Goal: Complete application form

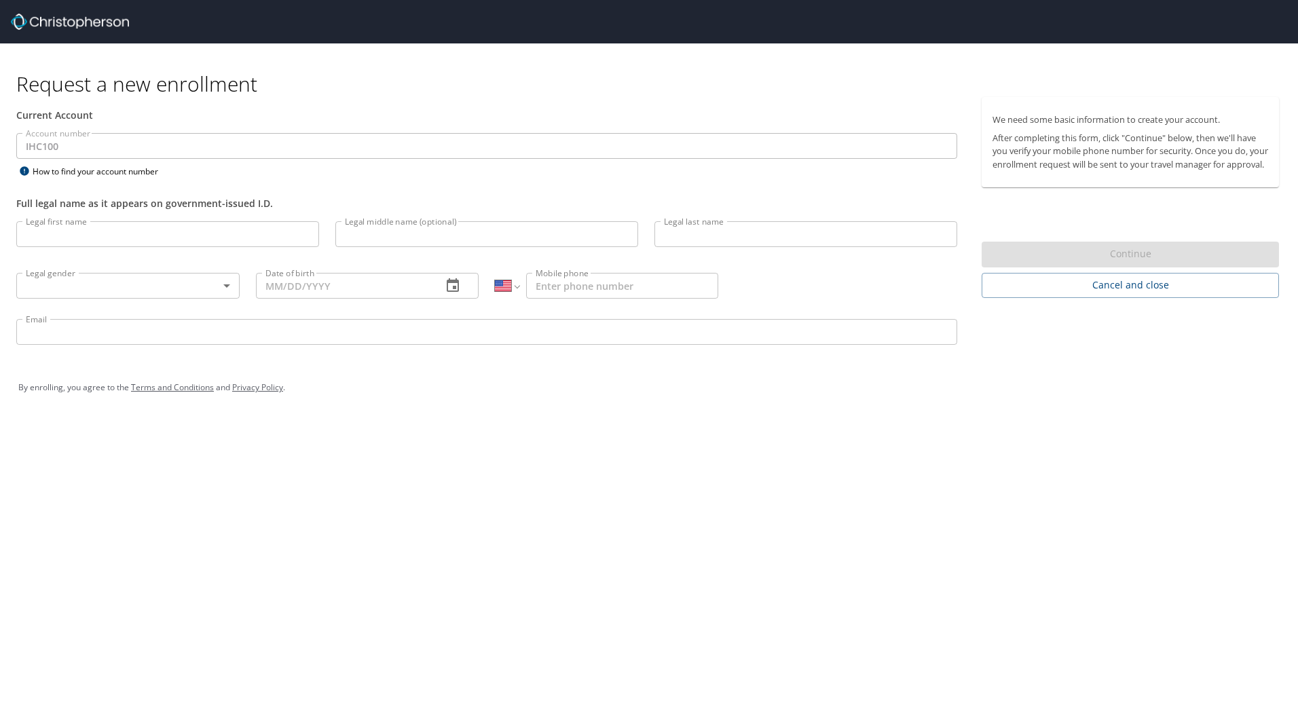
select select "US"
click at [65, 239] on input "Legal first name" at bounding box center [167, 234] width 303 height 26
drag, startPoint x: 161, startPoint y: 234, endPoint x: 73, endPoint y: 229, distance: 88.4
click at [73, 229] on input "[PERSON_NAME]" at bounding box center [167, 234] width 303 height 26
type input "[PERSON_NAME]"
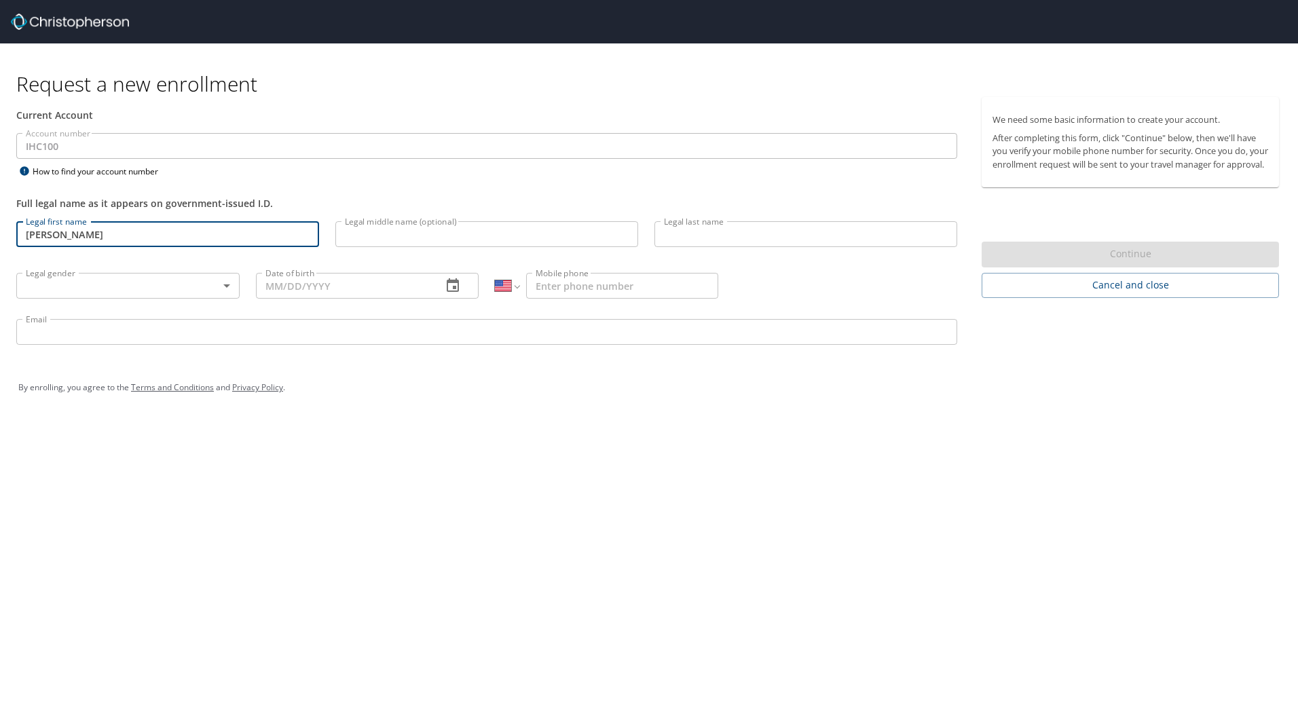
click at [472, 233] on input "Legal middle name (optional)" at bounding box center [486, 234] width 303 height 26
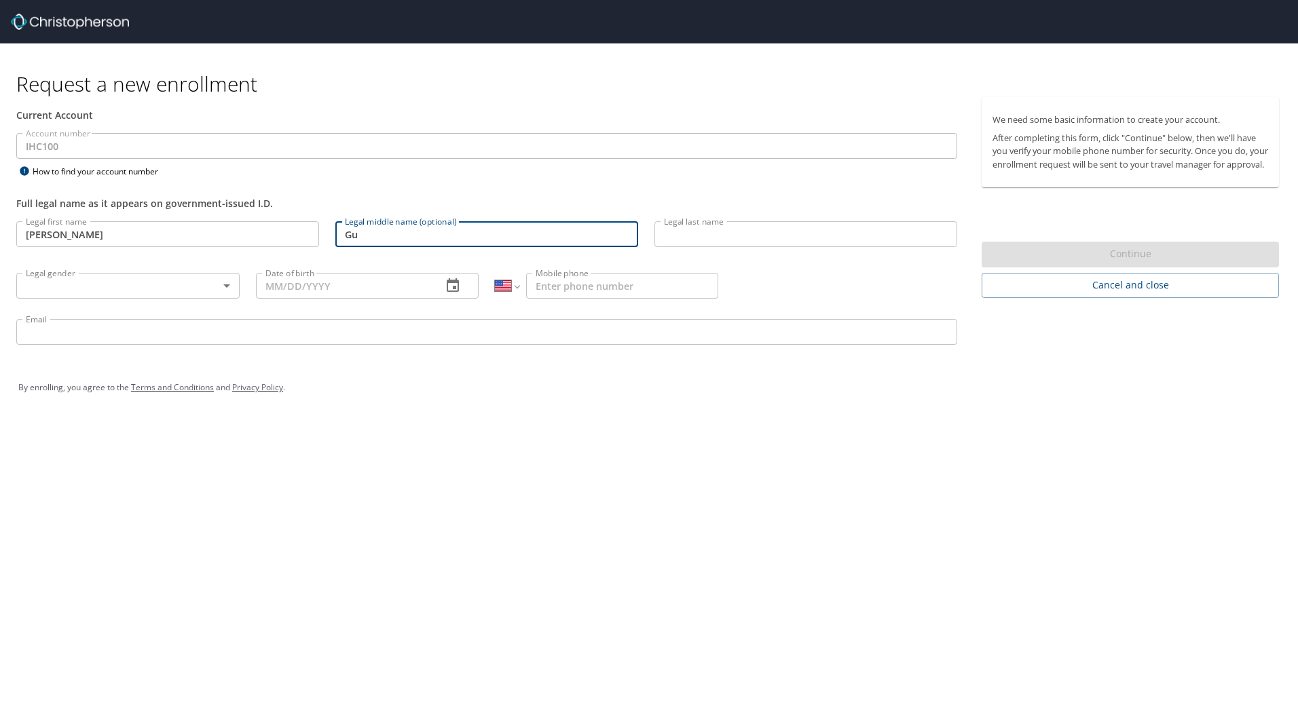
type input "G"
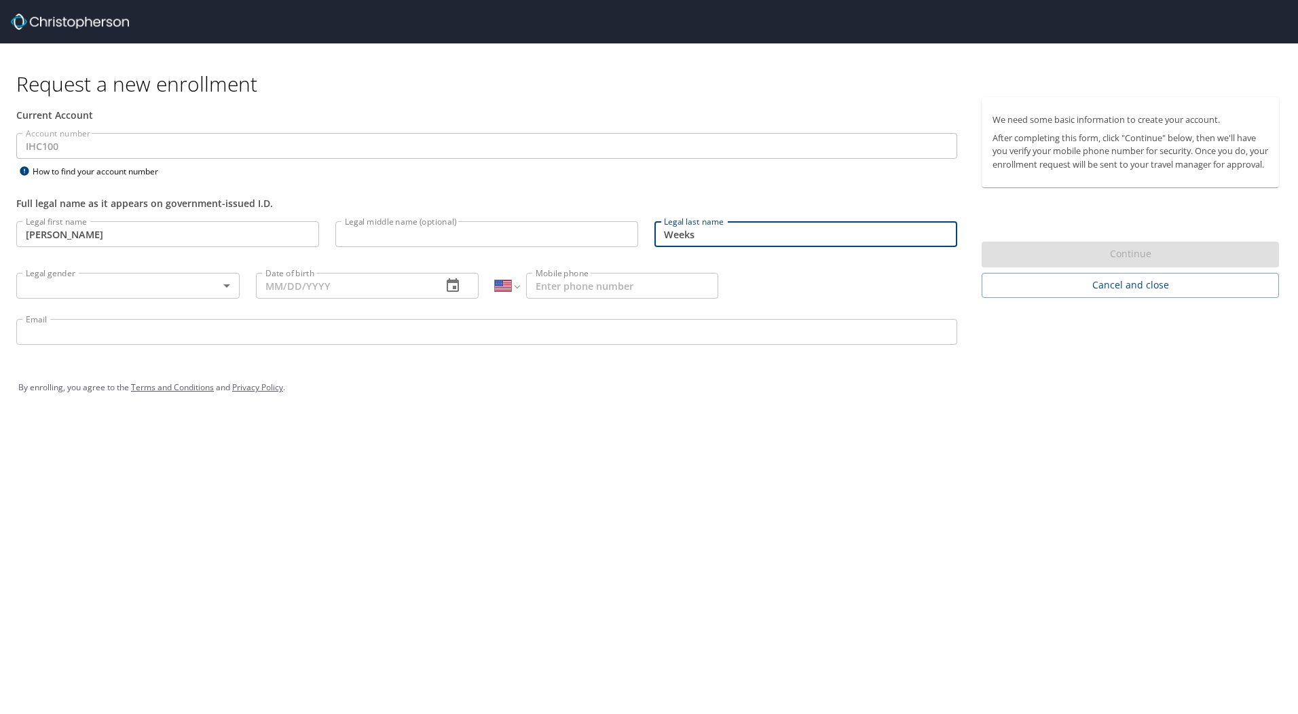
type input "Weeks"
click at [84, 284] on body "Request a new enrollment Current Account Account number IHC100 Account number H…" at bounding box center [649, 357] width 1298 height 714
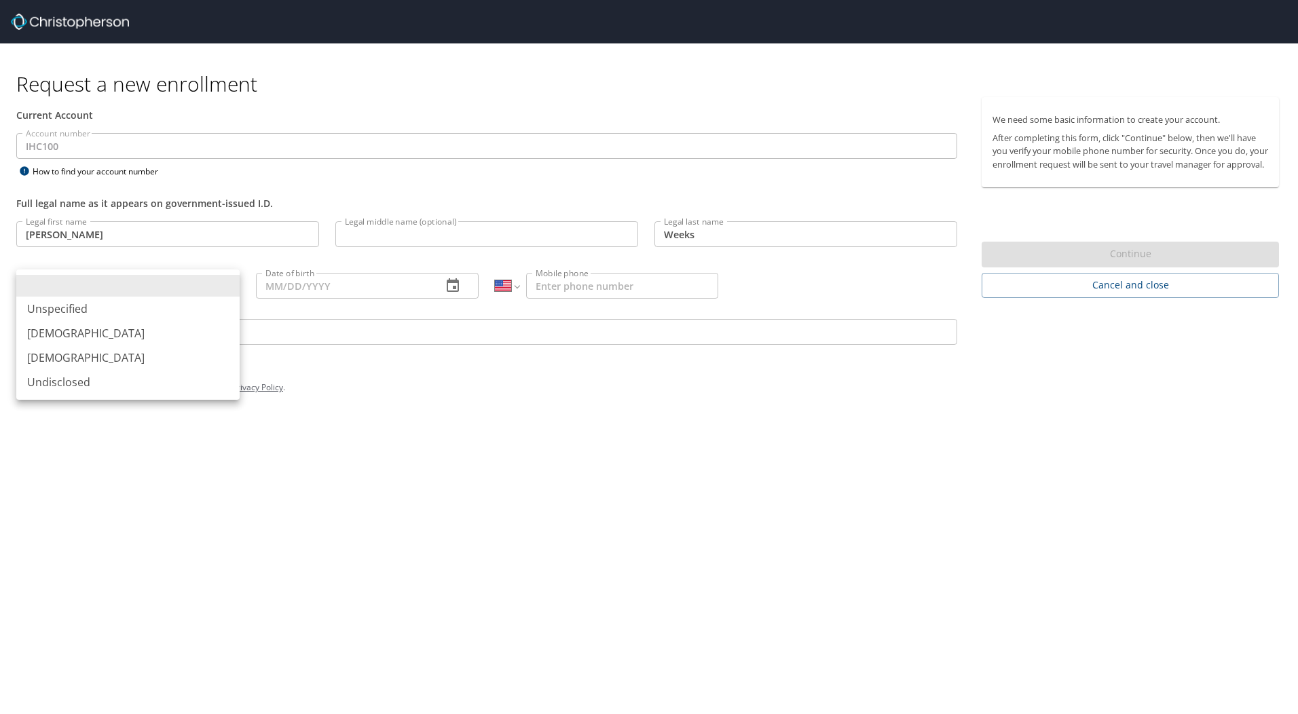
click at [62, 330] on li "[DEMOGRAPHIC_DATA]" at bounding box center [127, 333] width 223 height 24
type input "[DEMOGRAPHIC_DATA]"
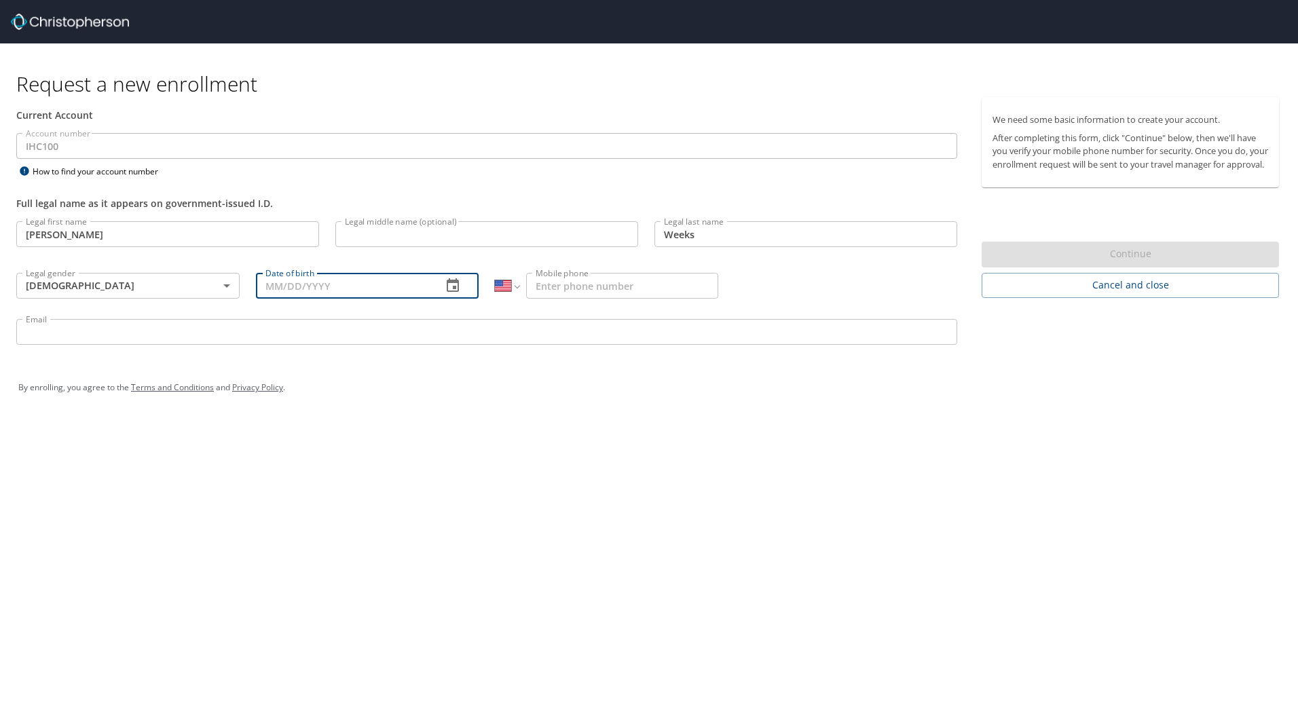
click at [333, 290] on input "Date of birth" at bounding box center [344, 286] width 176 height 26
type input "[DATE]"
click at [614, 296] on input "Mobile phone" at bounding box center [622, 286] width 192 height 26
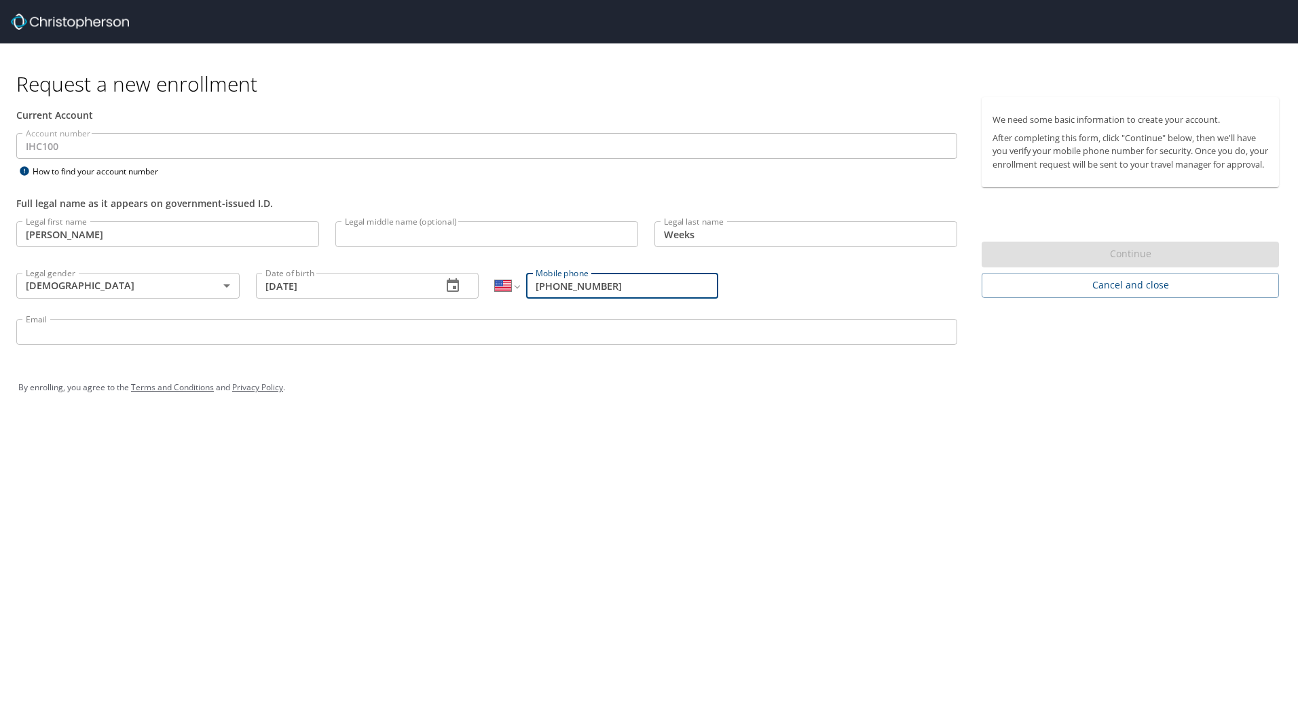
type input "[PHONE_NUMBER]"
click at [212, 339] on input "Email" at bounding box center [486, 332] width 941 height 26
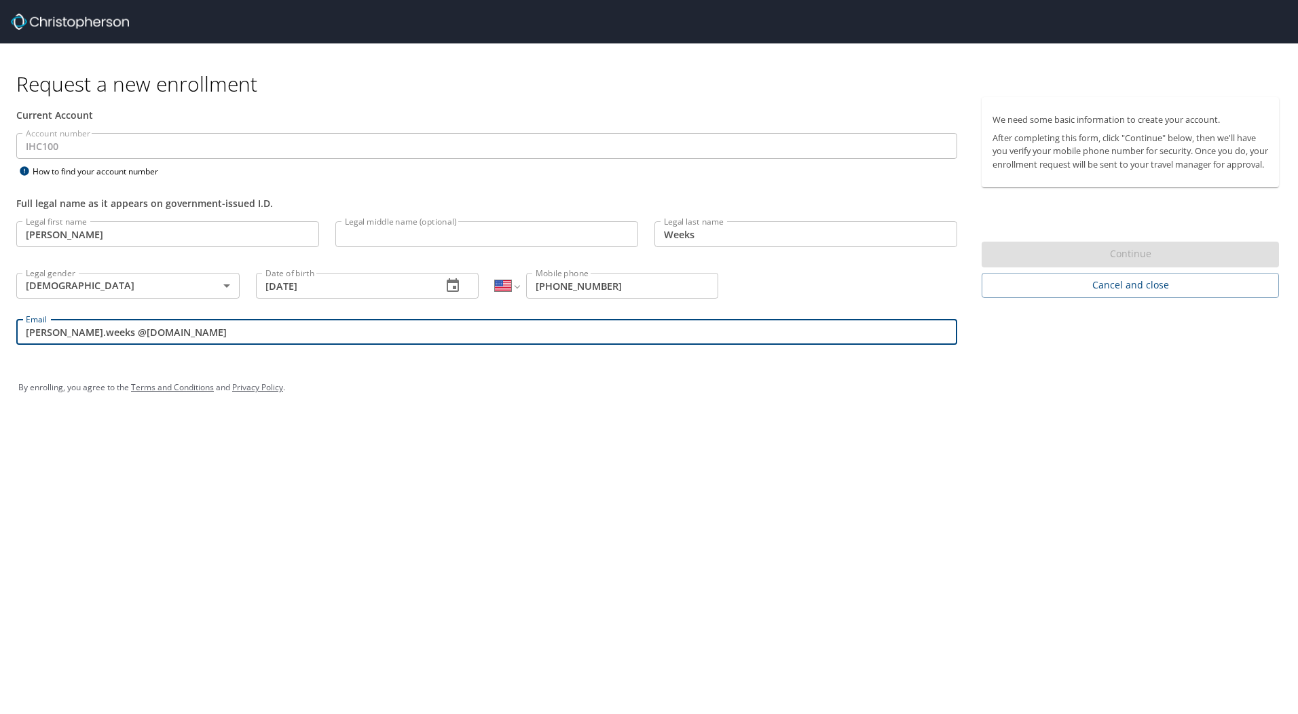
type input "[PERSON_NAME].weeks @[DOMAIN_NAME]"
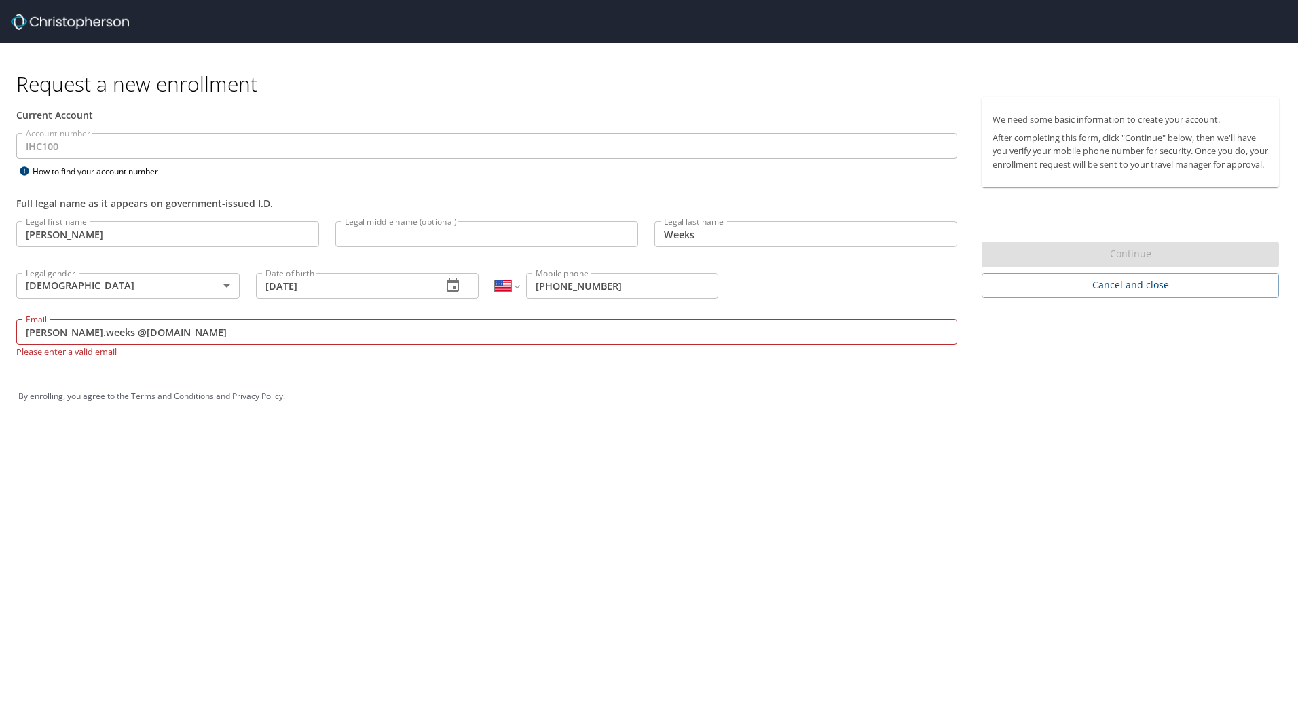
drag, startPoint x: 47, startPoint y: 145, endPoint x: 63, endPoint y: 169, distance: 28.8
click at [63, 169] on div "How to find your account number" at bounding box center [101, 171] width 170 height 17
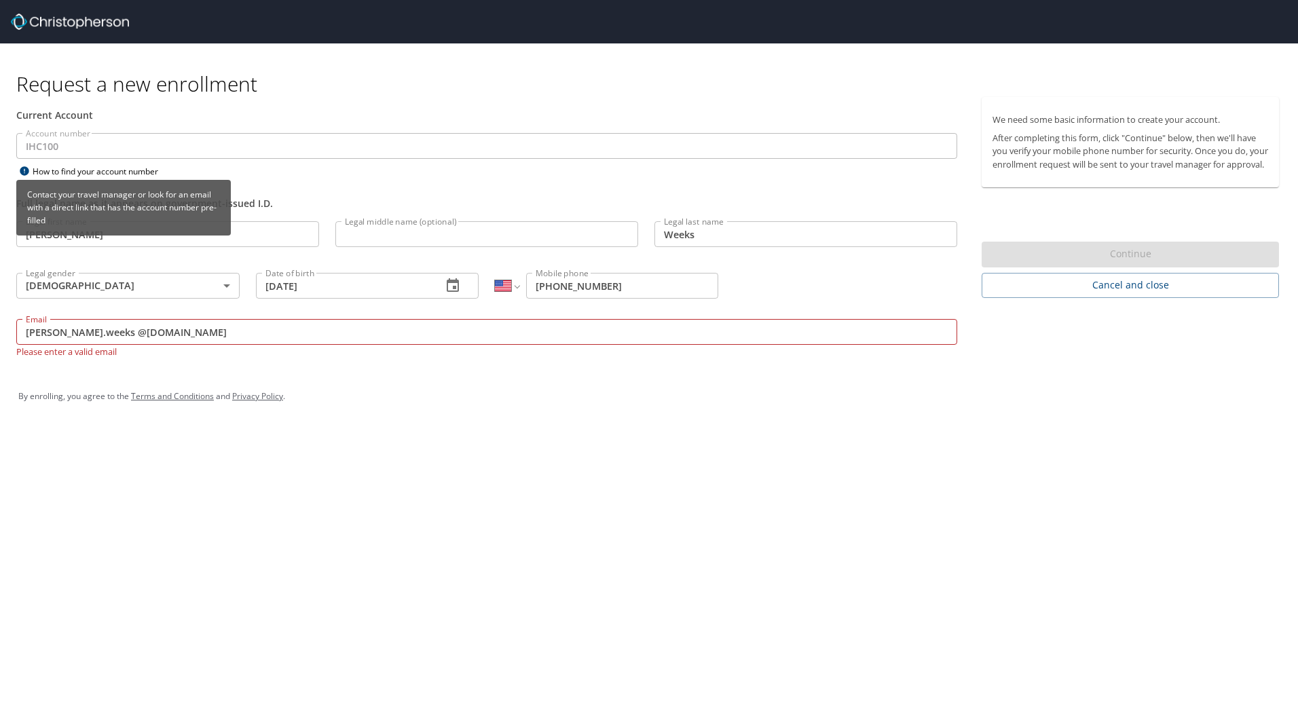
click at [73, 168] on div "How to find your account number" at bounding box center [101, 171] width 170 height 17
click at [75, 172] on div "How to find your account number" at bounding box center [101, 171] width 170 height 17
click at [22, 170] on icon at bounding box center [24, 170] width 9 height 9
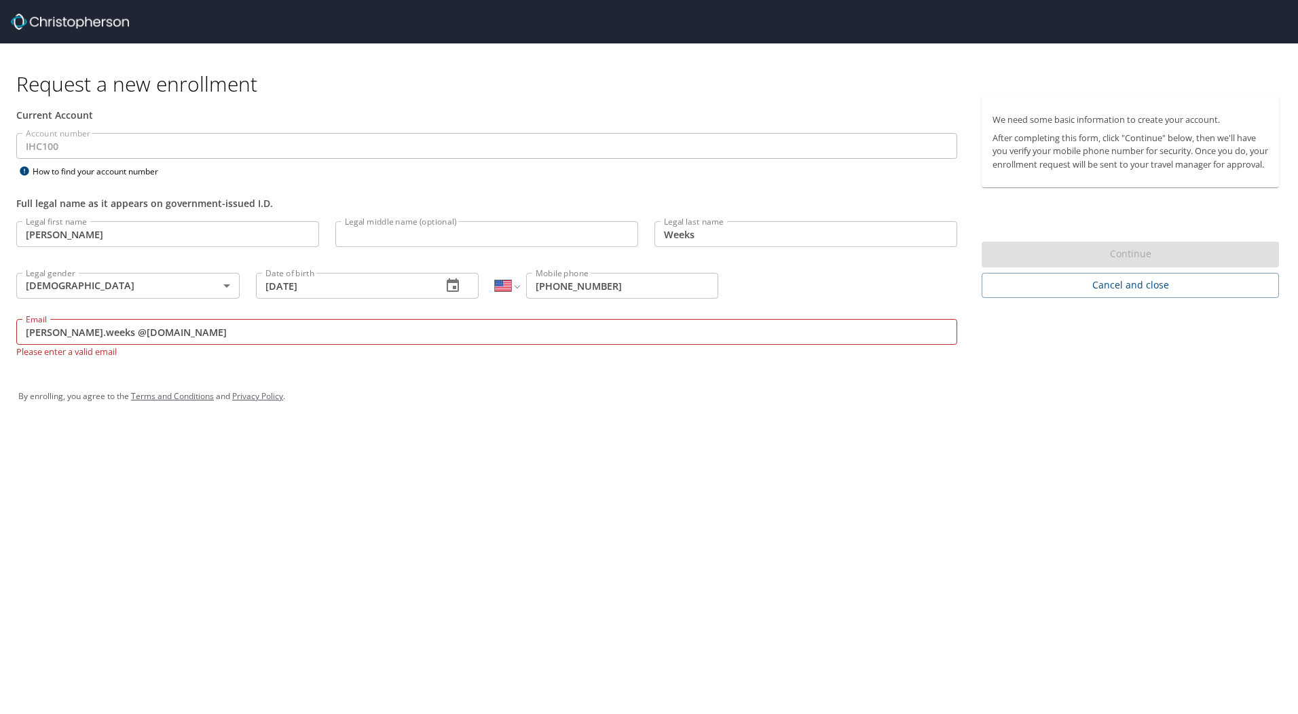
drag, startPoint x: 358, startPoint y: 458, endPoint x: 361, endPoint y: 445, distance: 14.0
click at [358, 457] on div "Request a new enrollment Current Account Account number IHC100 Account number H…" at bounding box center [649, 357] width 1298 height 714
click at [212, 331] on input "[PERSON_NAME].weeks @[DOMAIN_NAME]" at bounding box center [486, 332] width 941 height 26
click at [1186, 267] on div "Continue" at bounding box center [1129, 255] width 297 height 26
